Goal: Task Accomplishment & Management: Manage account settings

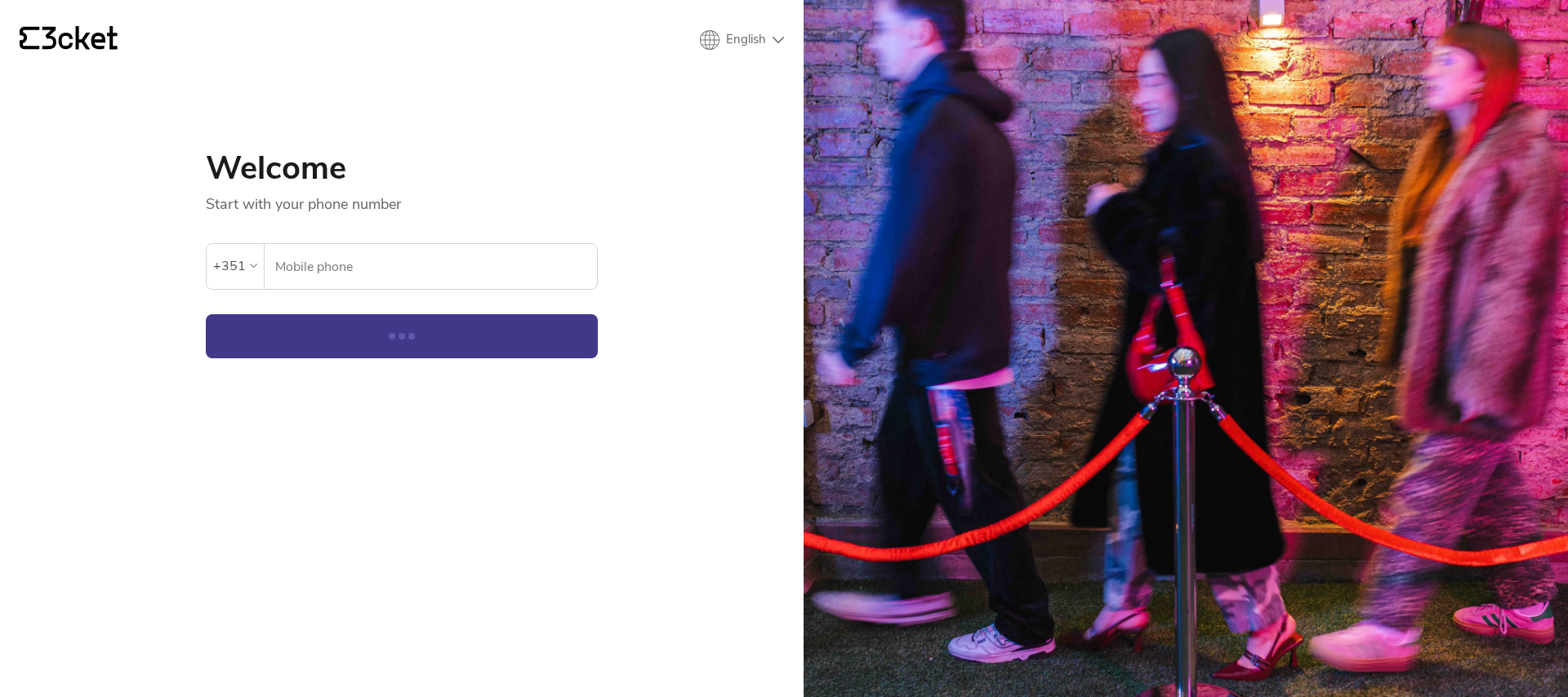
click at [300, 261] on input "Mobile phone" at bounding box center [435, 266] width 322 height 45
type input "964948293"
click at [366, 347] on button "Continue" at bounding box center [402, 336] width 392 height 44
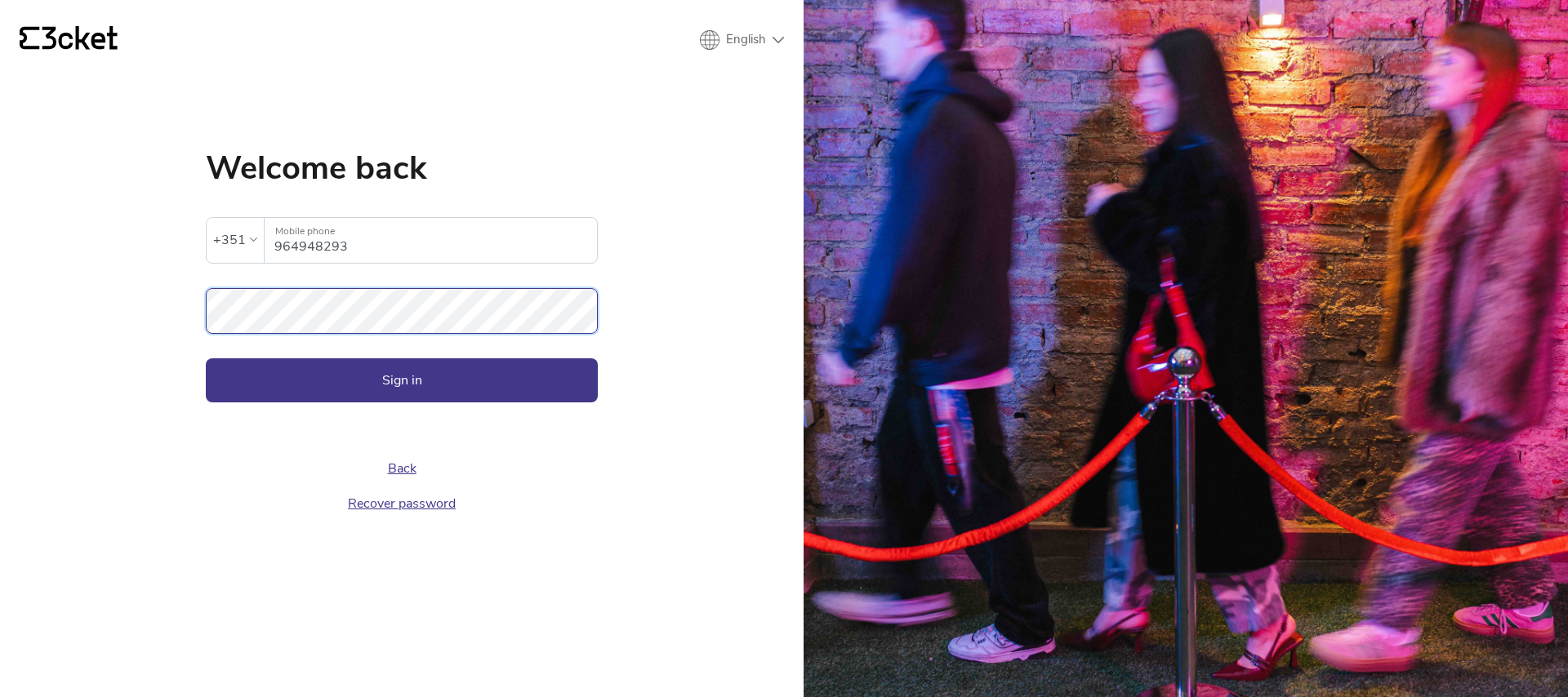
click at [206, 358] on button "Sign in" at bounding box center [402, 380] width 392 height 44
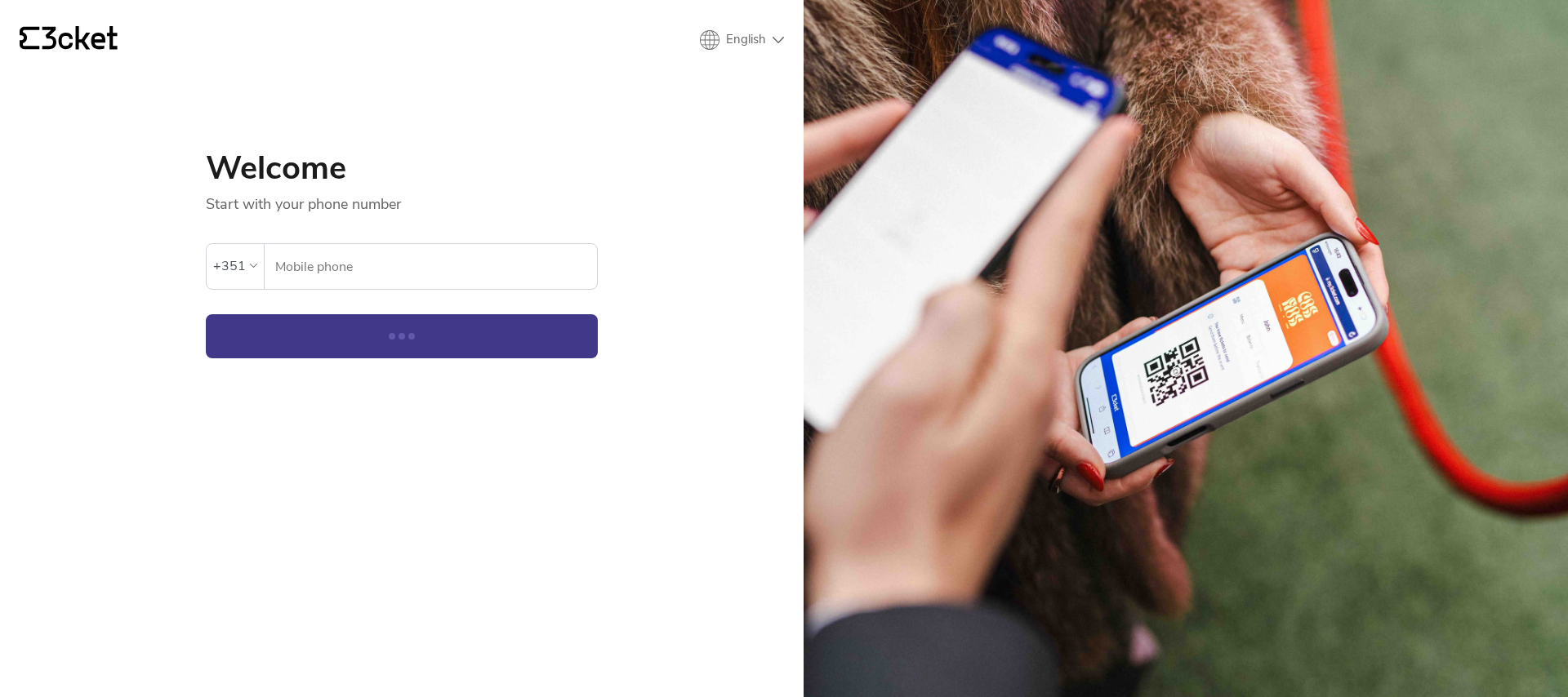
click at [379, 264] on input "Mobile phone" at bounding box center [435, 266] width 322 height 45
type input "964948293"
click at [385, 318] on button "Continue" at bounding box center [402, 336] width 392 height 44
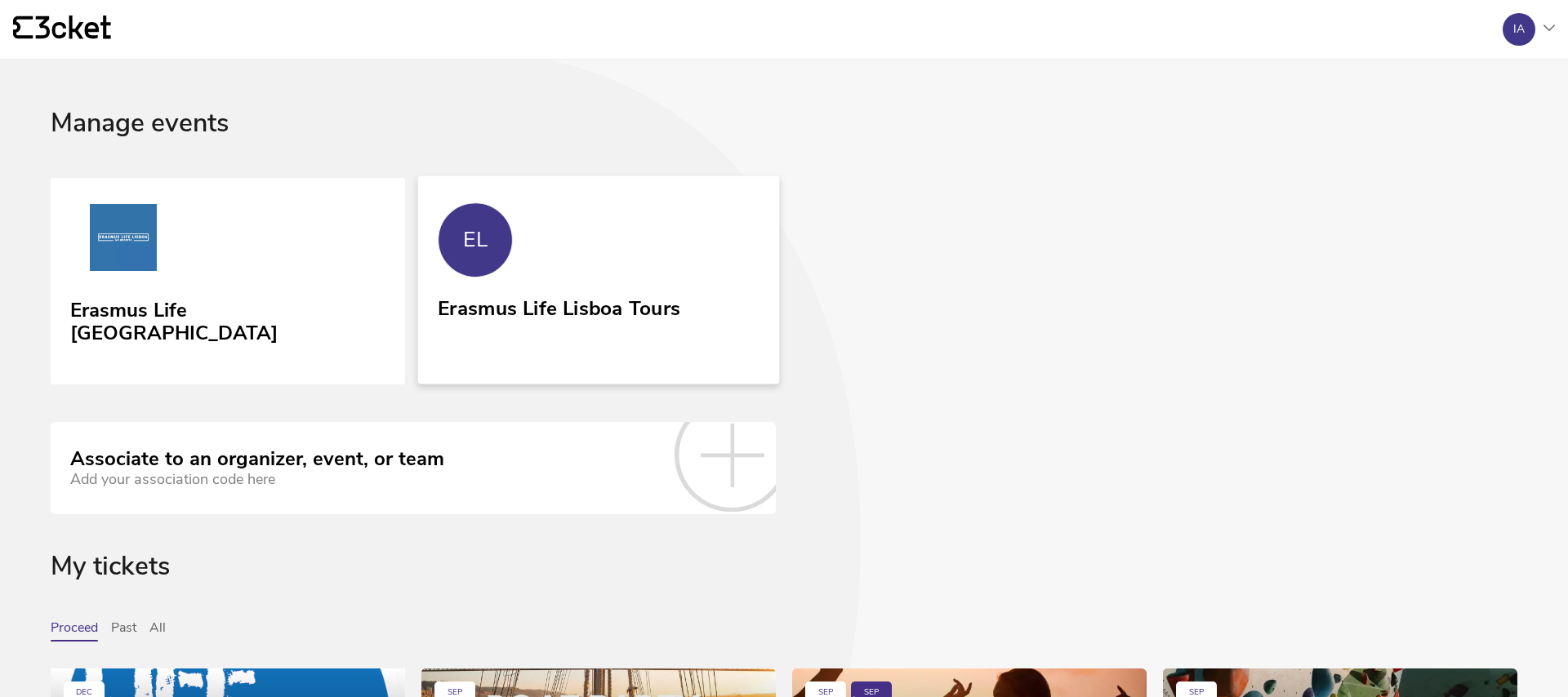
click at [628, 258] on link "EL Erasmus Life Lisboa Tours" at bounding box center [599, 279] width 362 height 208
